Goal: Transaction & Acquisition: Download file/media

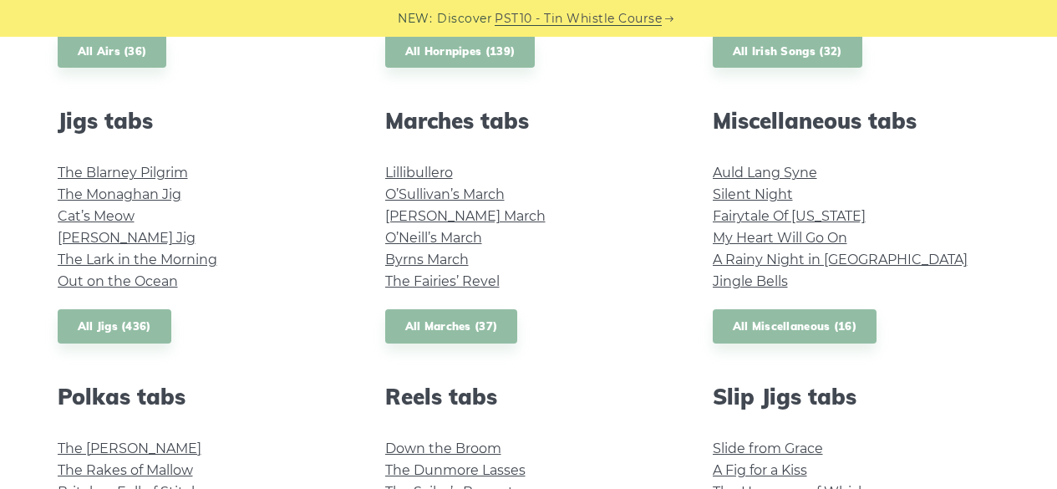
scroll to position [919, 0]
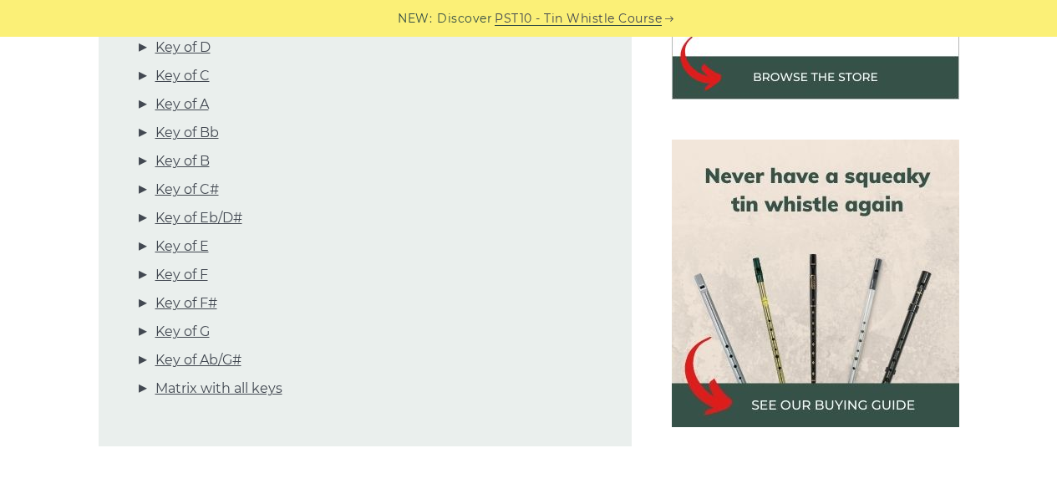
scroll to position [585, 0]
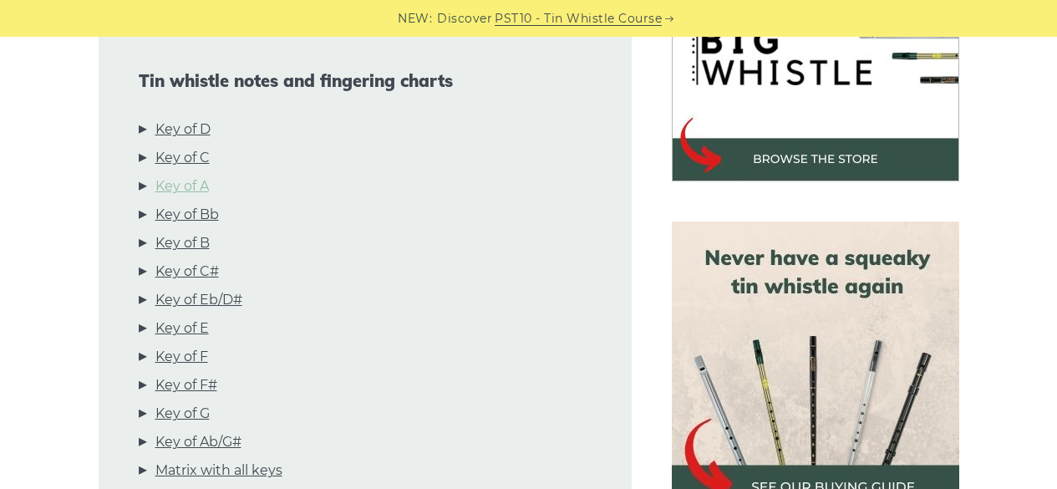
click at [183, 182] on link "Key of A" at bounding box center [181, 187] width 53 height 22
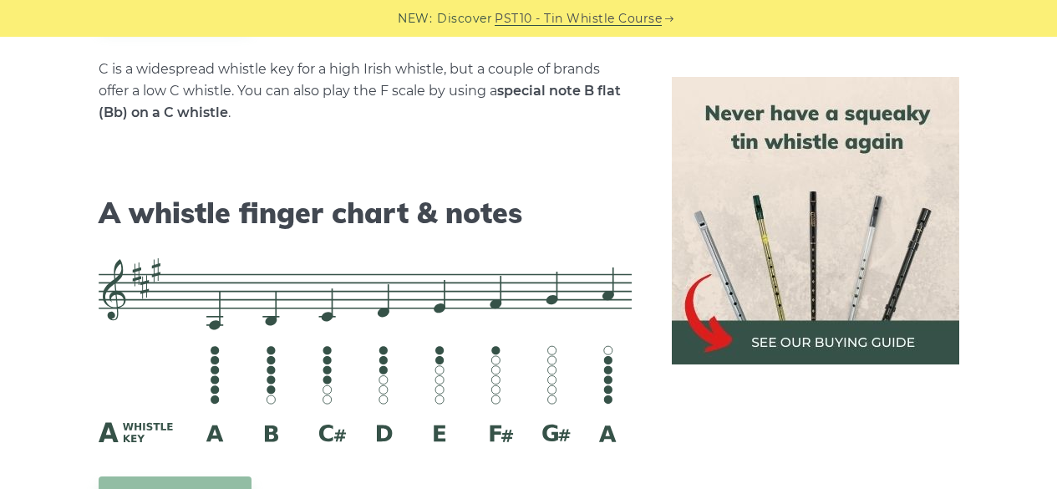
scroll to position [4701, 0]
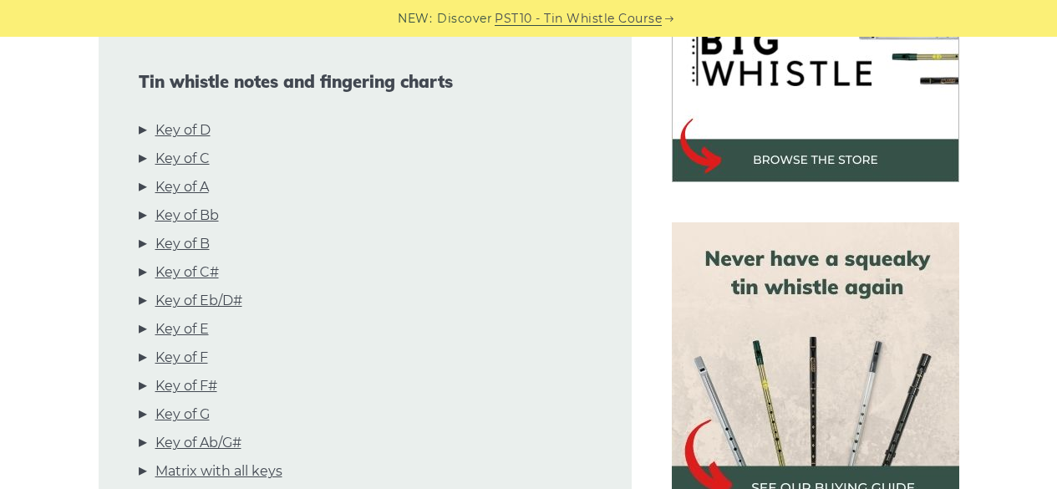
scroll to position [585, 0]
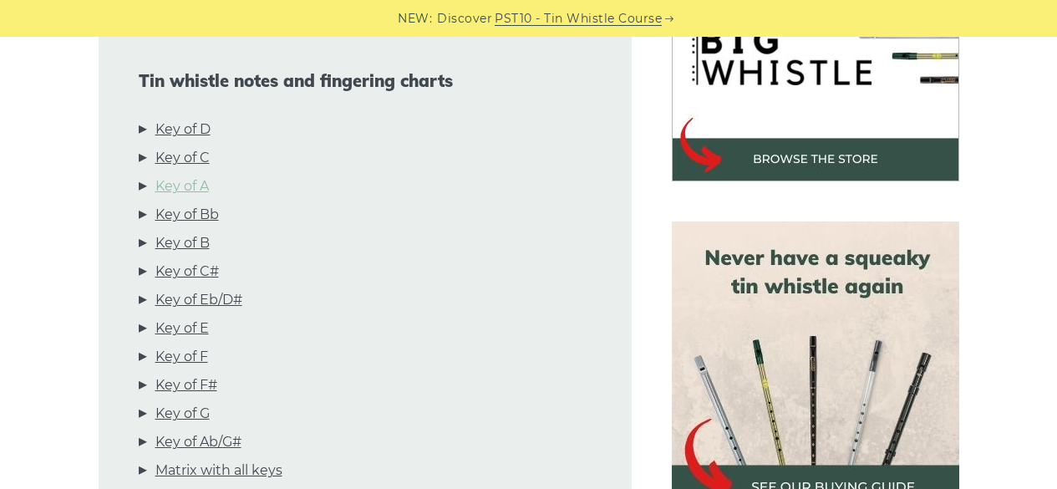
click at [171, 183] on link "Key of A" at bounding box center [181, 187] width 53 height 22
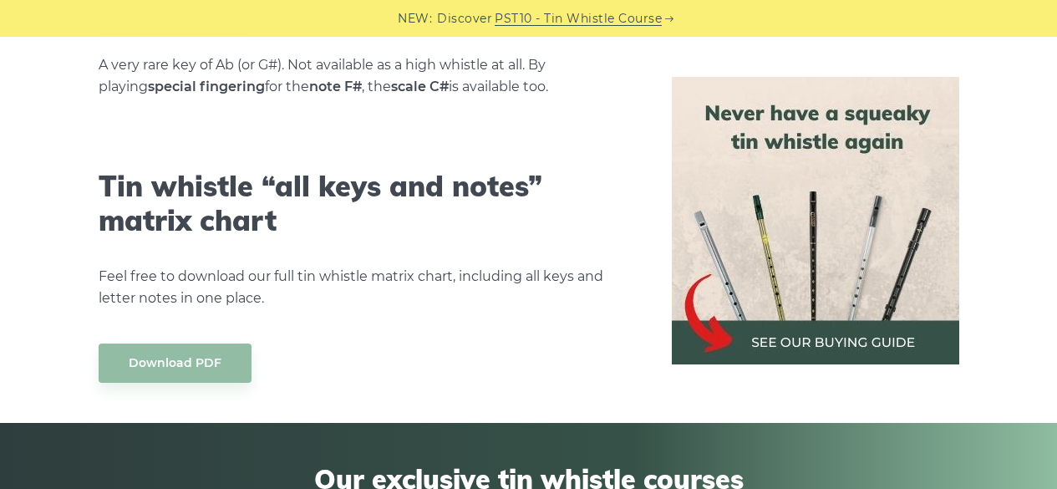
scroll to position [9465, 0]
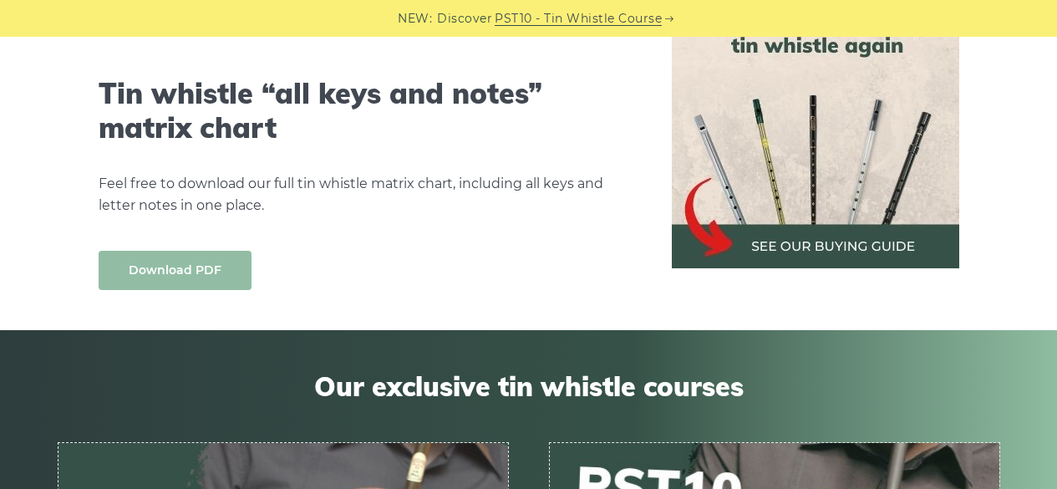
click at [191, 251] on link "Download PDF" at bounding box center [175, 270] width 153 height 39
